Goal: Information Seeking & Learning: Learn about a topic

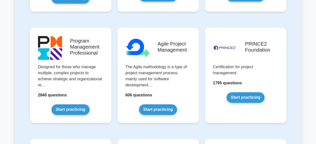
scroll to position [327, 0]
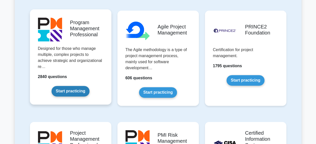
click at [75, 92] on link "Start practicing" at bounding box center [71, 91] width 38 height 11
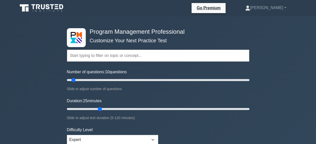
drag, startPoint x: 76, startPoint y: 109, endPoint x: 97, endPoint y: 107, distance: 21.2
type input "25"
click at [97, 107] on input "Duration: 25 minutes" at bounding box center [158, 109] width 183 height 6
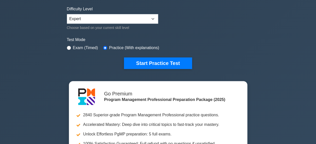
scroll to position [75, 0]
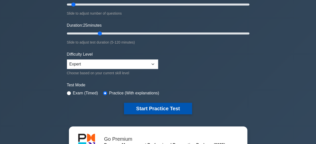
click at [162, 107] on button "Start Practice Test" at bounding box center [158, 109] width 68 height 12
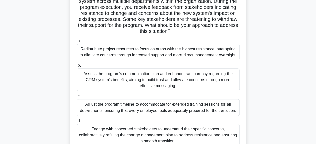
scroll to position [75, 0]
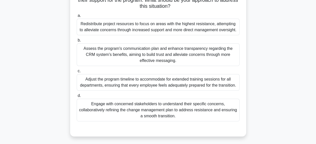
click at [181, 107] on div "Engage with concerned stakeholders to understand their specific concerns, colla…" at bounding box center [158, 110] width 163 height 23
click at [77, 97] on input "d. Engage with concerned stakeholders to understand their specific concerns, co…" at bounding box center [77, 95] width 0 height 3
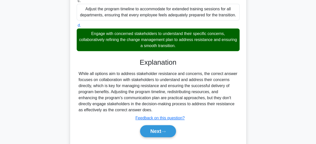
scroll to position [160, 0]
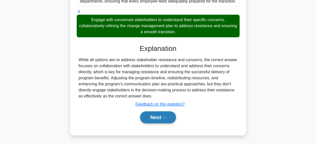
click at [174, 114] on button "Next" at bounding box center [158, 117] width 36 height 12
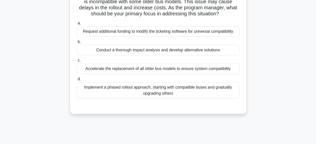
scroll to position [27, 0]
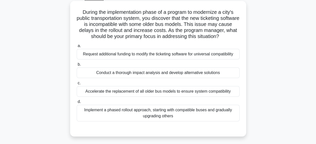
click at [155, 116] on div "Implement a phased rollout approach, starting with compatible buses and gradual…" at bounding box center [158, 113] width 163 height 17
click at [77, 103] on input "d. Implement a phased rollout approach, starting with compatible buses and grad…" at bounding box center [77, 101] width 0 height 3
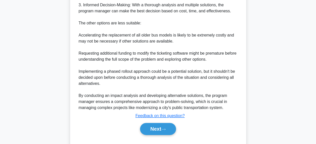
scroll to position [257, 0]
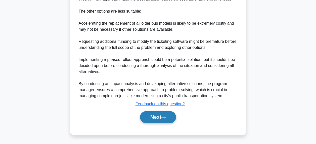
click at [157, 117] on button "Next" at bounding box center [158, 117] width 36 height 12
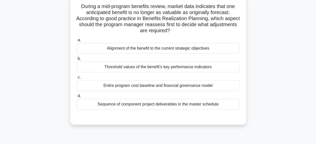
scroll to position [27, 0]
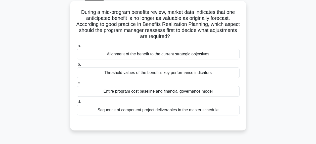
click at [166, 53] on div "Alignment of the benefit to the current strategic objectives" at bounding box center [158, 54] width 163 height 11
click at [77, 48] on input "a. Alignment of the benefit to the current strategic objectives" at bounding box center [77, 45] width 0 height 3
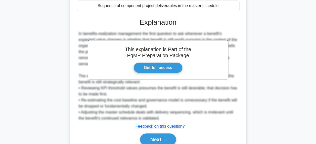
scroll to position [153, 0]
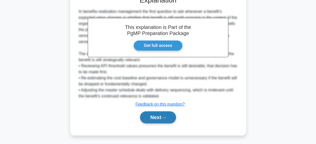
click at [162, 117] on button "Next" at bounding box center [158, 117] width 36 height 12
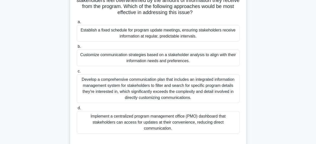
scroll to position [52, 0]
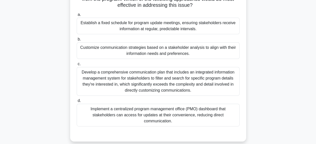
click at [183, 51] on div "Customize communication strategies based on a stakeholder analysis to align wit…" at bounding box center [158, 50] width 163 height 17
click at [77, 41] on input "b. Customize communication strategies based on a stakeholder analysis to align …" at bounding box center [77, 39] width 0 height 3
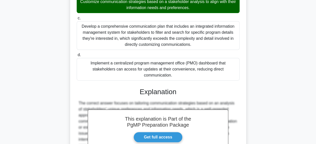
scroll to position [153, 0]
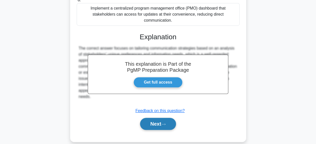
click at [158, 123] on button "Next" at bounding box center [158, 124] width 36 height 12
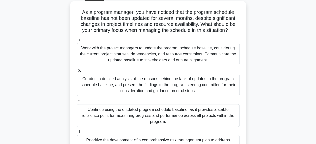
scroll to position [52, 0]
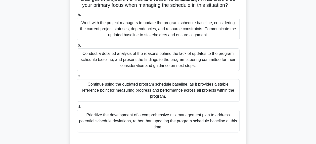
click at [139, 35] on div "Work with the project managers to update the program schedule baseline, conside…" at bounding box center [158, 29] width 163 height 23
click at [77, 16] on input "a. Work with the project managers to update the program schedule baseline, cons…" at bounding box center [77, 14] width 0 height 3
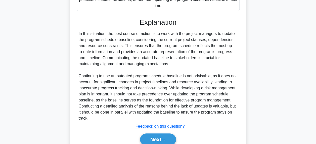
scroll to position [190, 0]
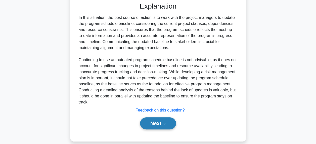
click at [160, 117] on button "Next" at bounding box center [158, 123] width 36 height 12
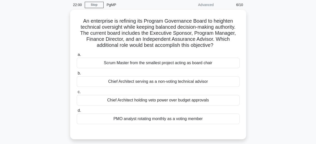
scroll to position [27, 0]
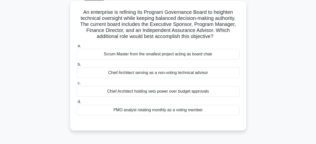
click at [158, 74] on div "Chief Architect serving as a non-voting technical advisor" at bounding box center [158, 72] width 163 height 11
click at [77, 66] on input "b. Chief Architect serving as a non-voting technical advisor" at bounding box center [77, 64] width 0 height 3
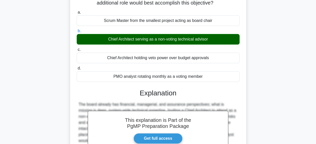
scroll to position [128, 0]
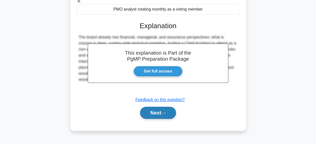
click at [158, 111] on button "Next" at bounding box center [158, 113] width 36 height 12
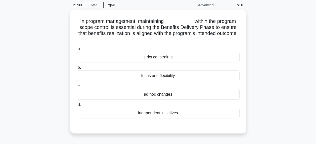
scroll to position [27, 0]
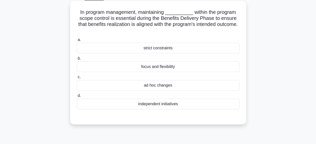
click at [164, 69] on div "focus and flexibility" at bounding box center [158, 66] width 163 height 11
click at [77, 60] on input "b. focus and flexibility" at bounding box center [77, 58] width 0 height 3
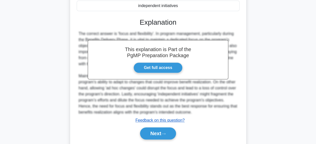
scroll to position [141, 0]
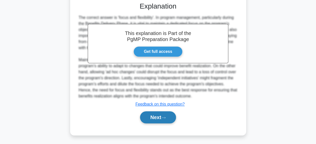
click at [156, 114] on button "Next" at bounding box center [158, 117] width 36 height 12
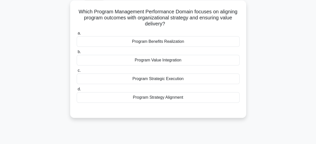
scroll to position [27, 0]
click at [168, 43] on div "Program Benefits Realization" at bounding box center [158, 42] width 163 height 11
click at [77, 35] on input "a. Program Benefits Realization" at bounding box center [77, 33] width 0 height 3
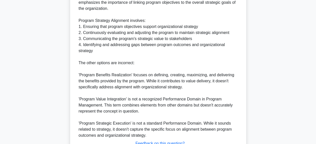
scroll to position [215, 0]
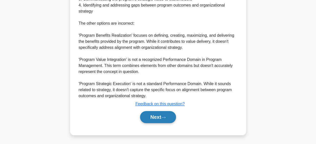
click at [169, 122] on button "Next" at bounding box center [158, 117] width 36 height 12
click at [163, 116] on button "Next" at bounding box center [158, 117] width 36 height 12
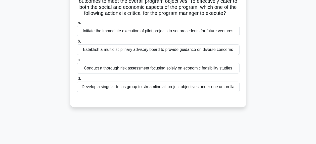
scroll to position [25, 0]
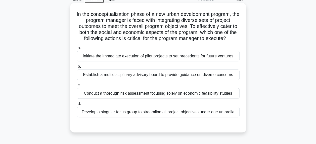
click at [129, 77] on div "Establish a multidisciplinary advisory board to provide guidance on diverse con…" at bounding box center [158, 74] width 163 height 11
click at [77, 68] on input "b. Establish a multidisciplinary advisory board to provide guidance on diverse …" at bounding box center [77, 66] width 0 height 3
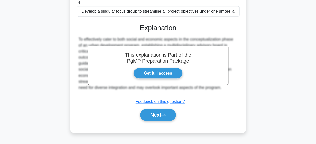
scroll to position [128, 0]
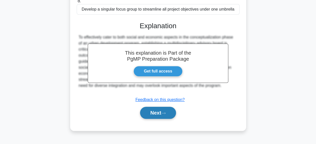
click at [158, 108] on button "Next" at bounding box center [158, 113] width 36 height 12
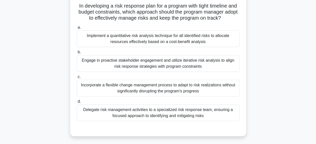
scroll to position [27, 0]
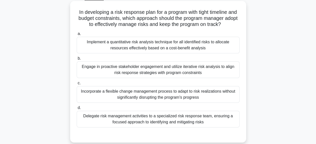
click at [162, 120] on div "Delegate risk management activities to a specialized risk response team, ensuri…" at bounding box center [158, 119] width 163 height 17
click at [77, 109] on input "d. Delegate risk management activities to a specialized risk response team, ens…" at bounding box center [77, 107] width 0 height 3
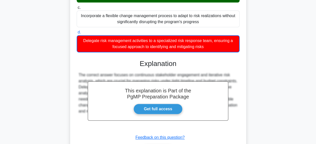
scroll to position [136, 0]
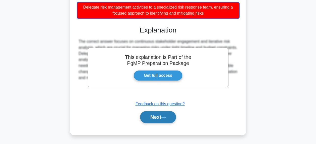
click at [160, 119] on button "Next" at bounding box center [158, 117] width 36 height 12
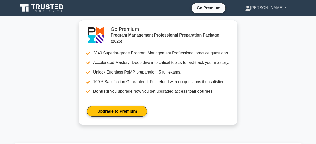
click at [272, 8] on link "[PERSON_NAME]" at bounding box center [265, 8] width 65 height 10
click at [260, 21] on link "Profile" at bounding box center [253, 20] width 40 height 8
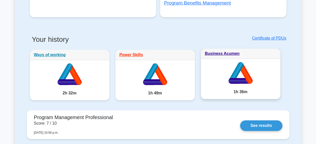
scroll to position [126, 0]
